Goal: Task Accomplishment & Management: Use online tool/utility

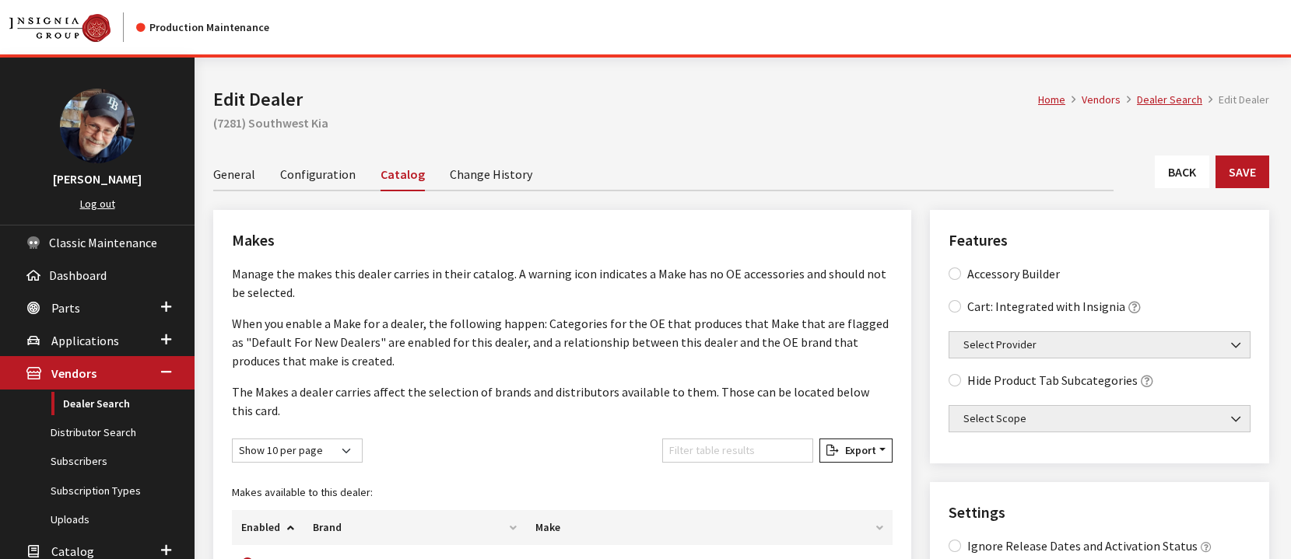
scroll to position [1533, 0]
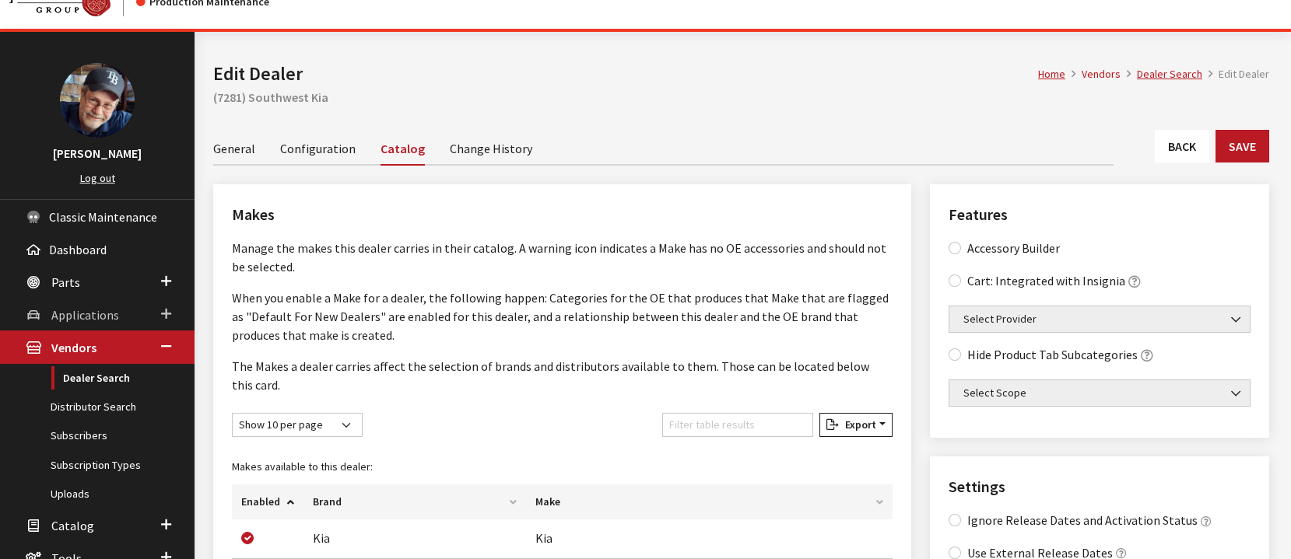
scroll to position [0, 0]
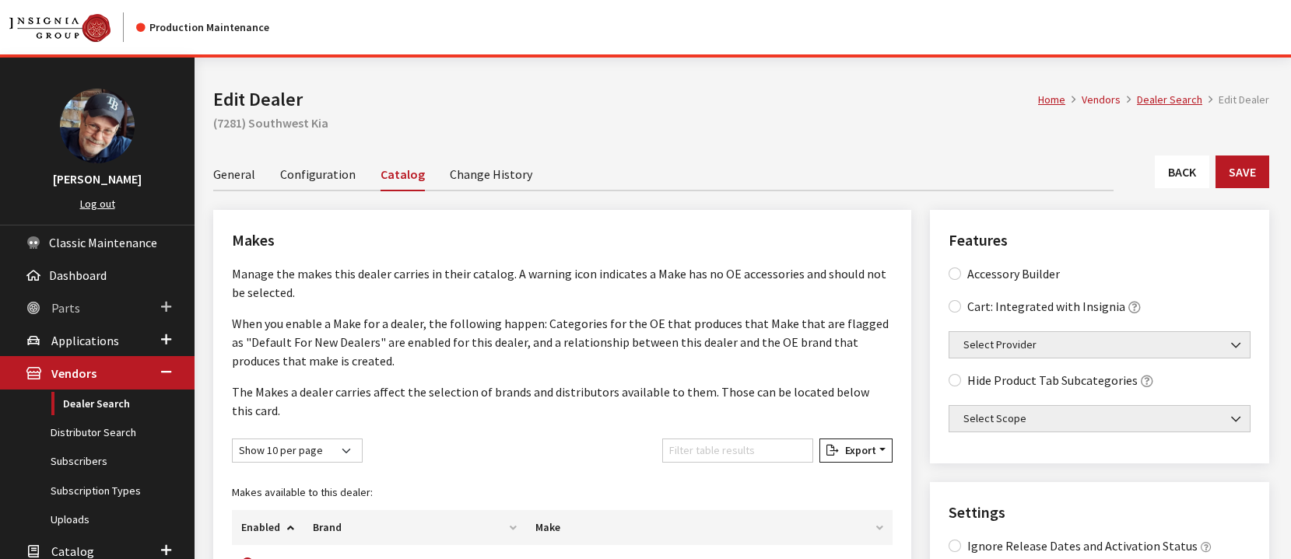
click at [65, 312] on span "Parts" at bounding box center [65, 308] width 29 height 16
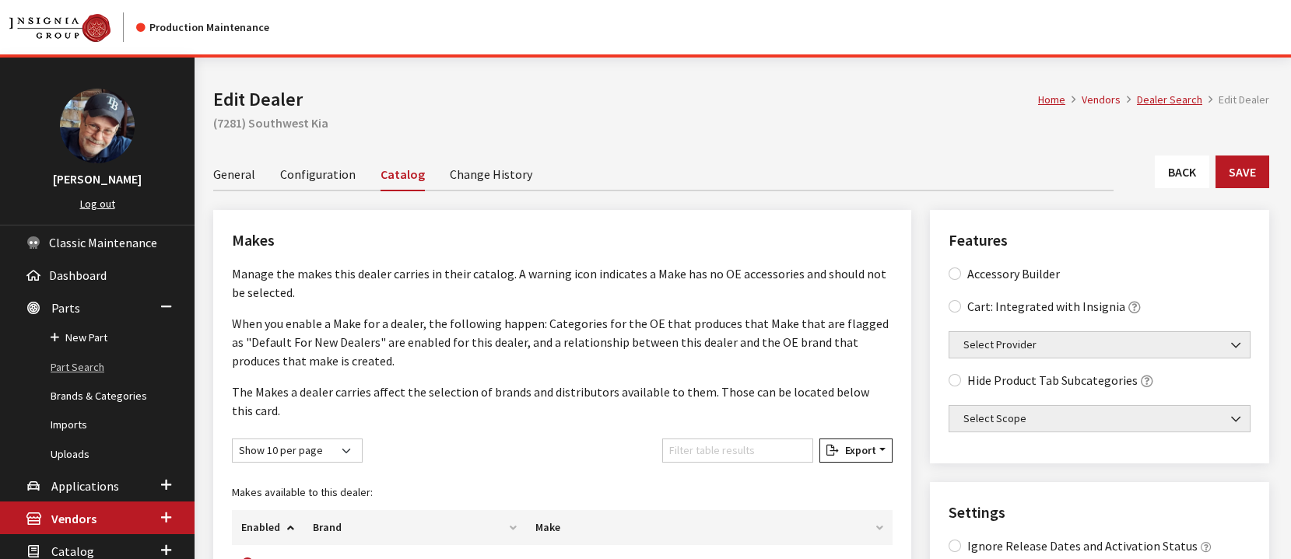
click at [89, 366] on link "Part Search" at bounding box center [97, 367] width 194 height 29
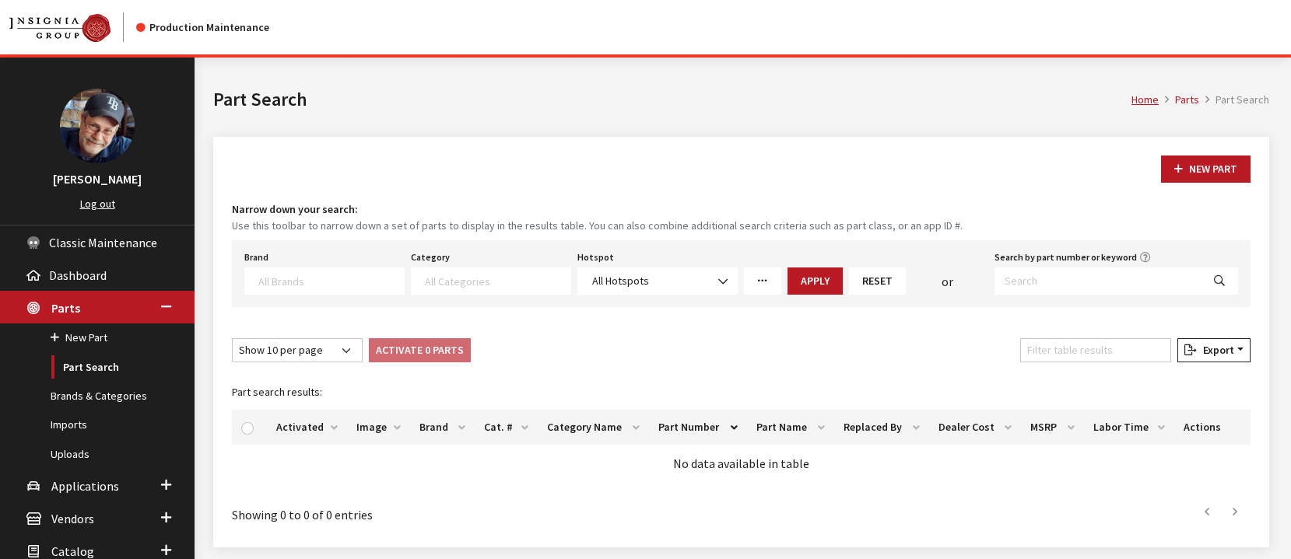
select select
click at [1035, 275] on input "Search by part number or keyword" at bounding box center [1097, 281] width 207 height 27
type input "00344adu01"
select select
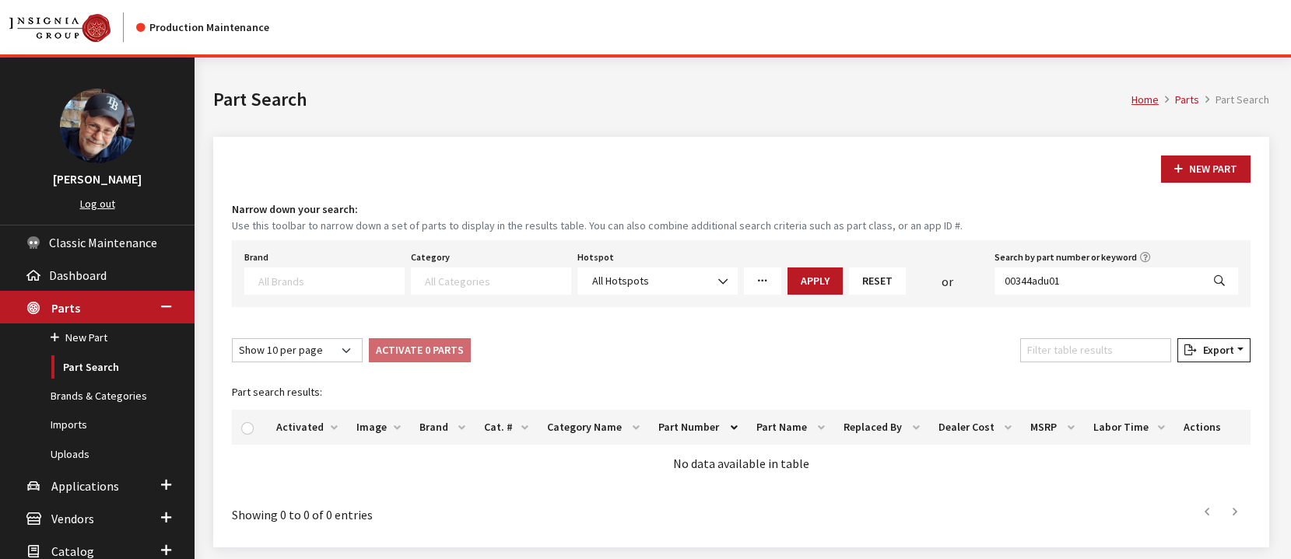
select select
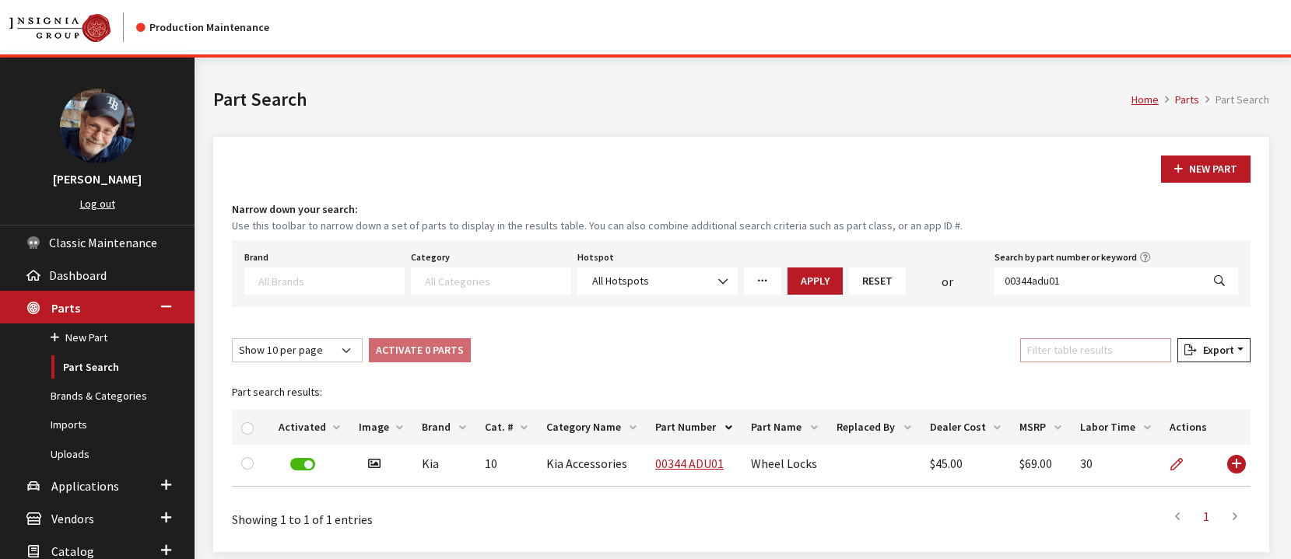
click at [1075, 349] on input "Filter table results" at bounding box center [1095, 350] width 151 height 24
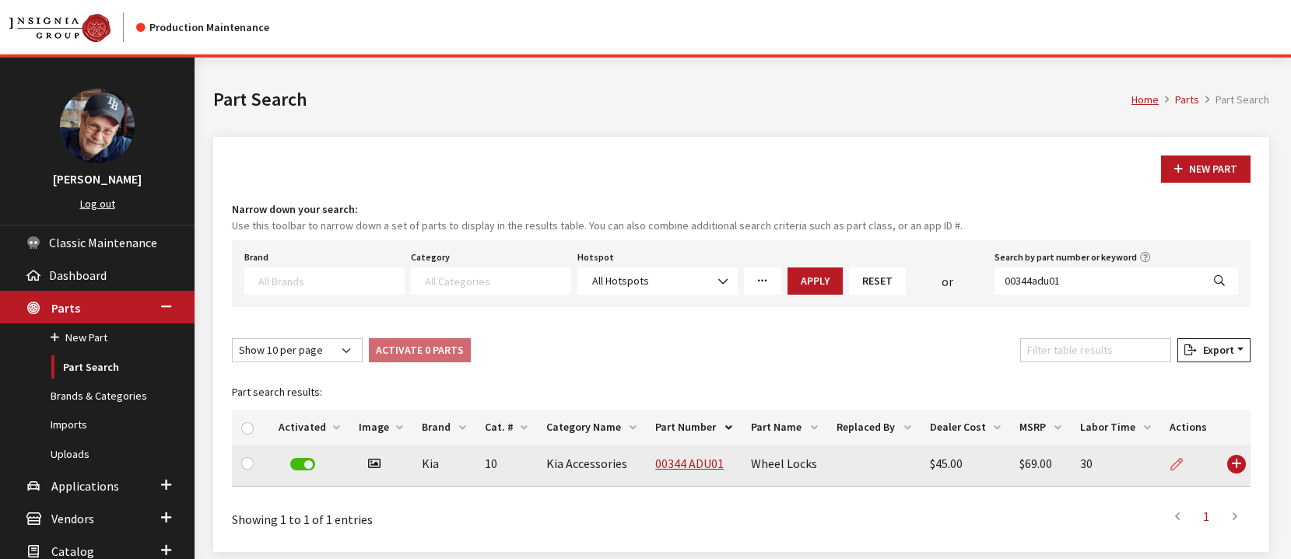
click at [1170, 468] on icon at bounding box center [1176, 465] width 12 height 12
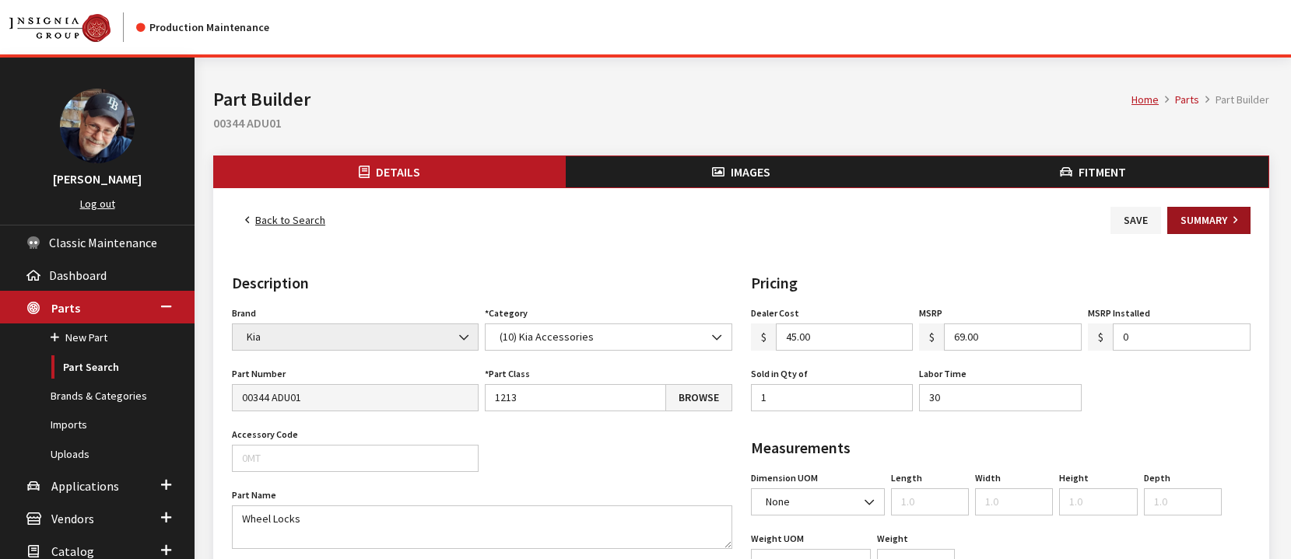
click at [1214, 218] on button "Summary" at bounding box center [1208, 220] width 83 height 27
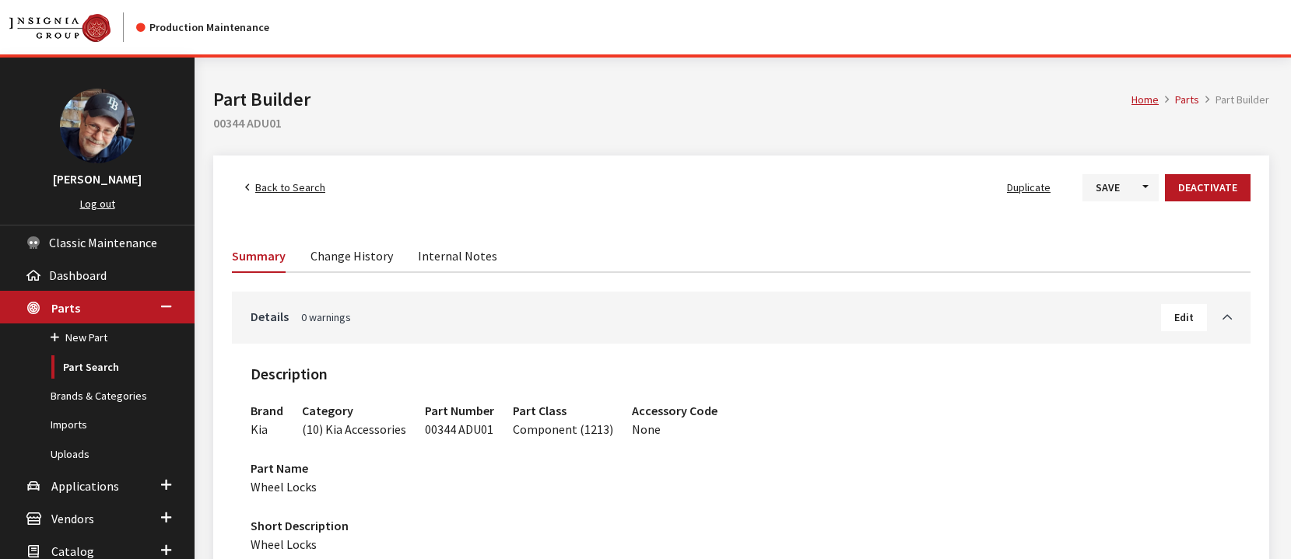
click at [362, 256] on link "Change History" at bounding box center [351, 255] width 82 height 33
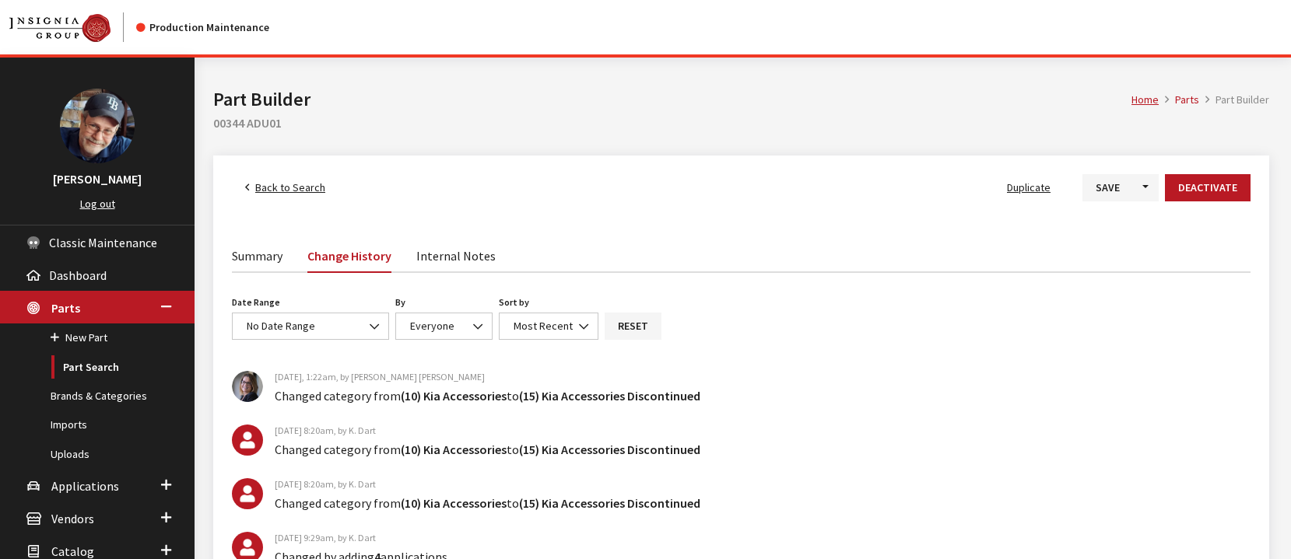
click at [257, 253] on link "Summary" at bounding box center [257, 255] width 51 height 33
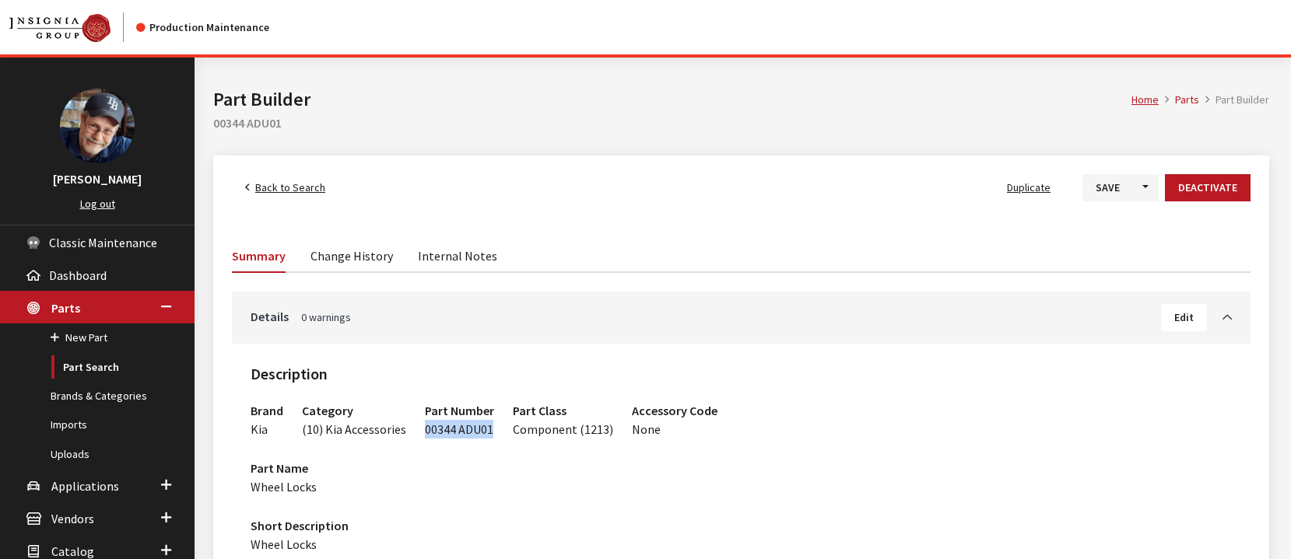
drag, startPoint x: 488, startPoint y: 433, endPoint x: 422, endPoint y: 437, distance: 66.3
click at [425, 437] on div "00344 ADU01" at bounding box center [459, 429] width 69 height 19
copy span "00344 ADU01"
